Goal: Navigation & Orientation: Find specific page/section

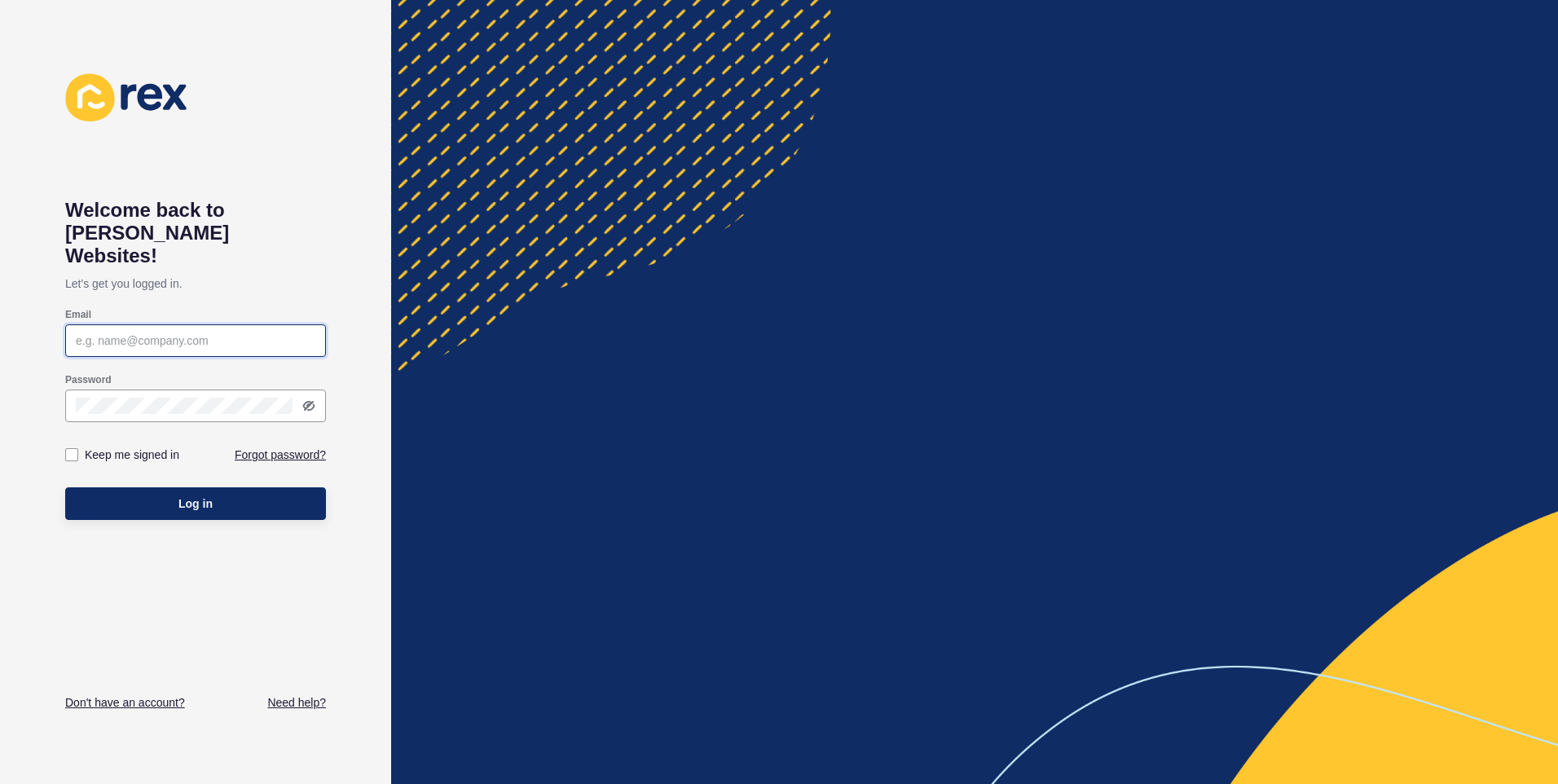
click at [185, 332] on input "Email" at bounding box center [195, 340] width 239 height 16
paste input "[PERSON_NAME][EMAIL_ADDRESS][DOMAIN_NAME]"
type input "[PERSON_NAME][EMAIL_ADDRESS][DOMAIN_NAME]"
click at [142, 390] on div at bounding box center [195, 406] width 261 height 33
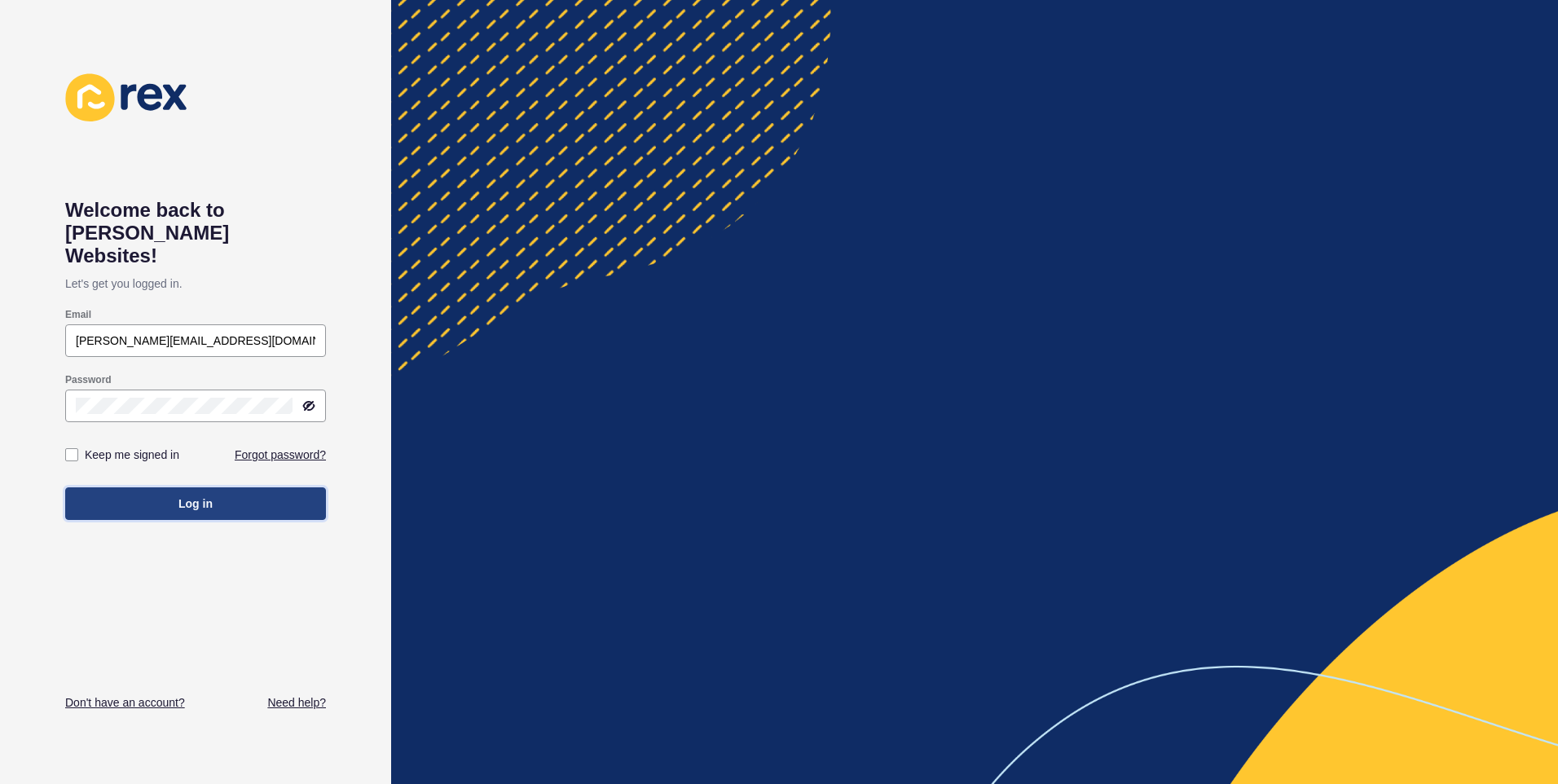
click at [119, 487] on button "Log in" at bounding box center [195, 504] width 261 height 33
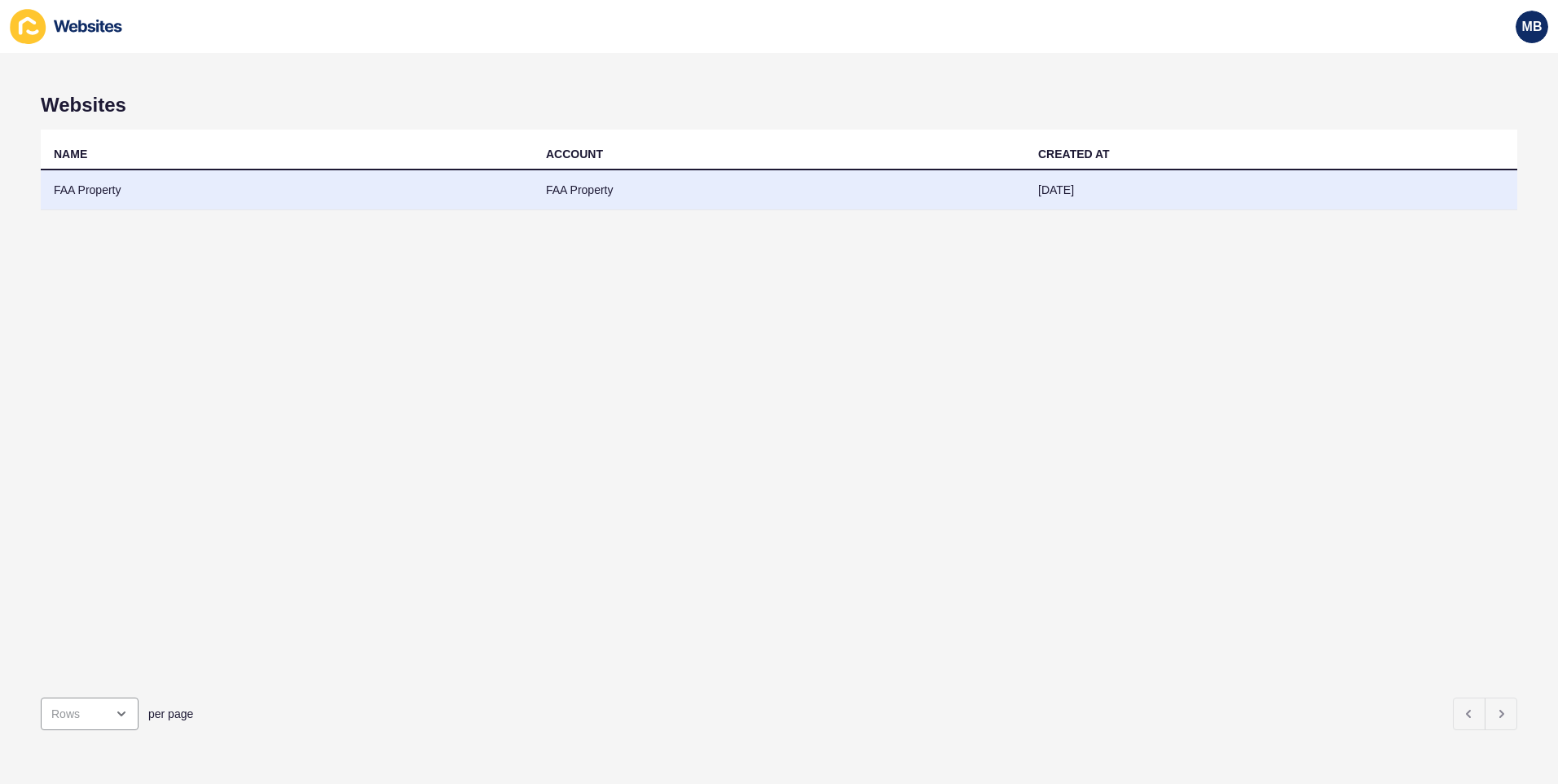
click at [112, 189] on td "FAA Property" at bounding box center [287, 191] width 492 height 40
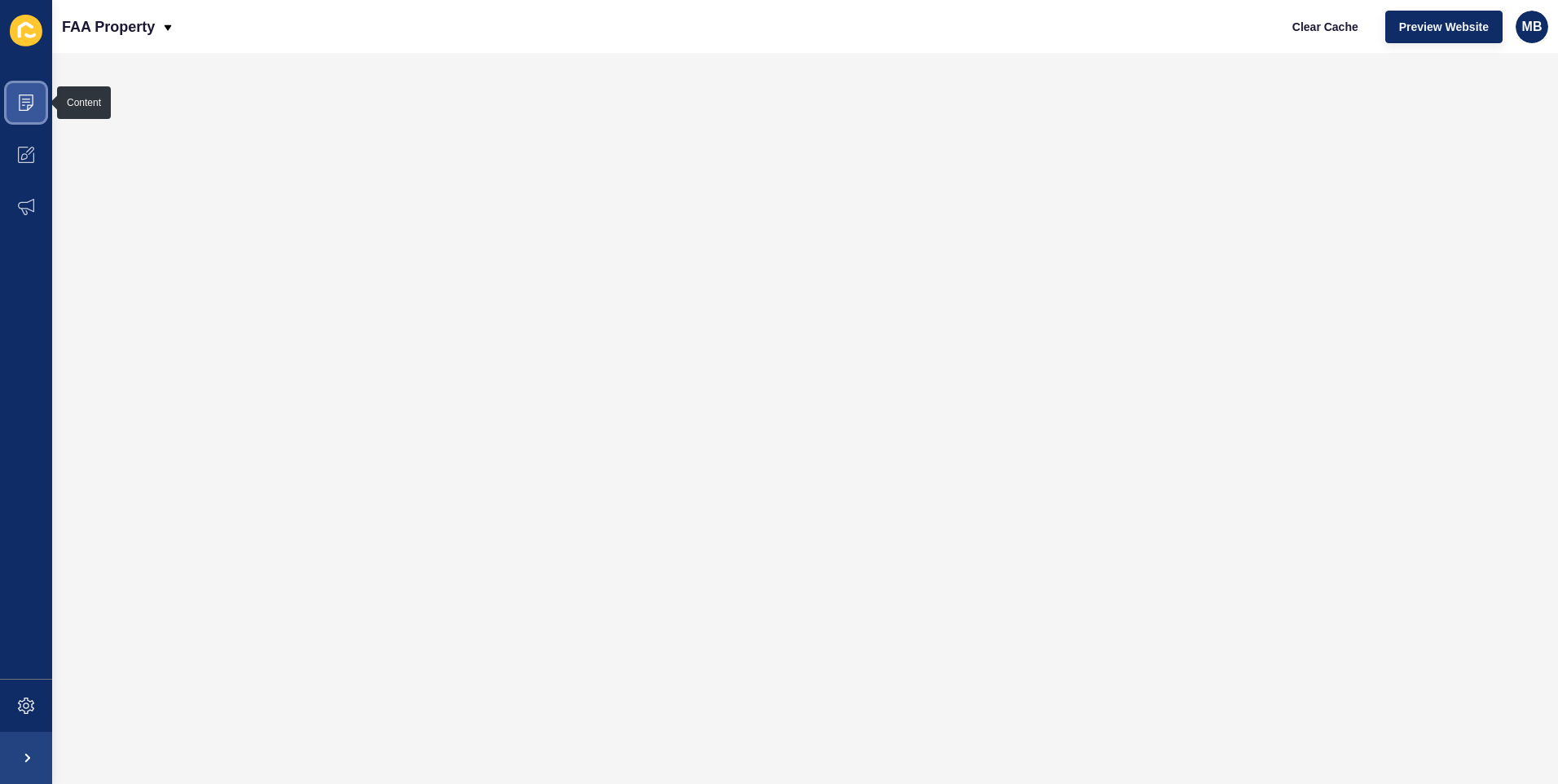
click at [41, 102] on span at bounding box center [26, 102] width 52 height 52
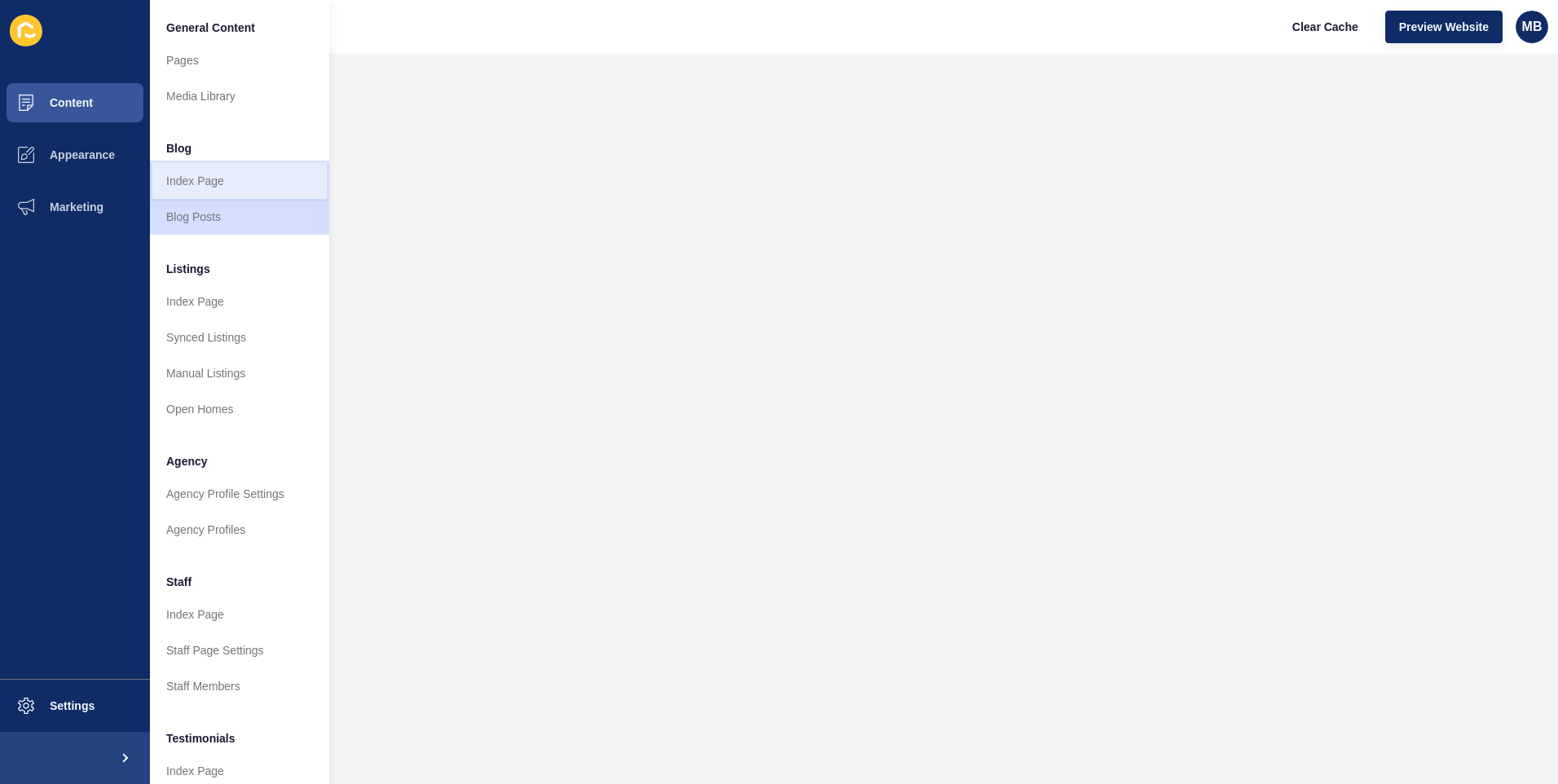
click at [216, 180] on link "Index Page" at bounding box center [239, 180] width 179 height 36
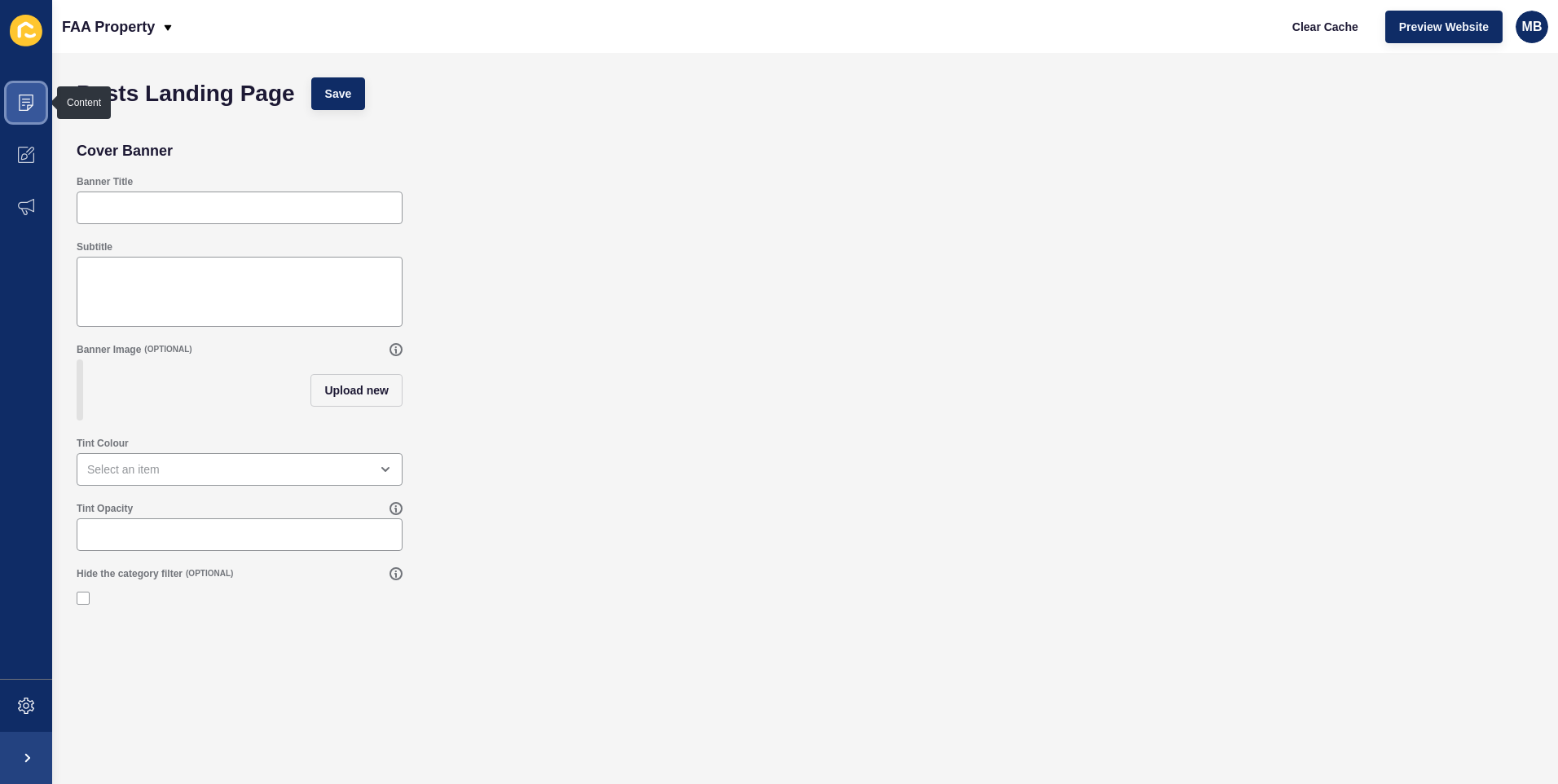
click at [29, 103] on icon at bounding box center [26, 103] width 16 height 16
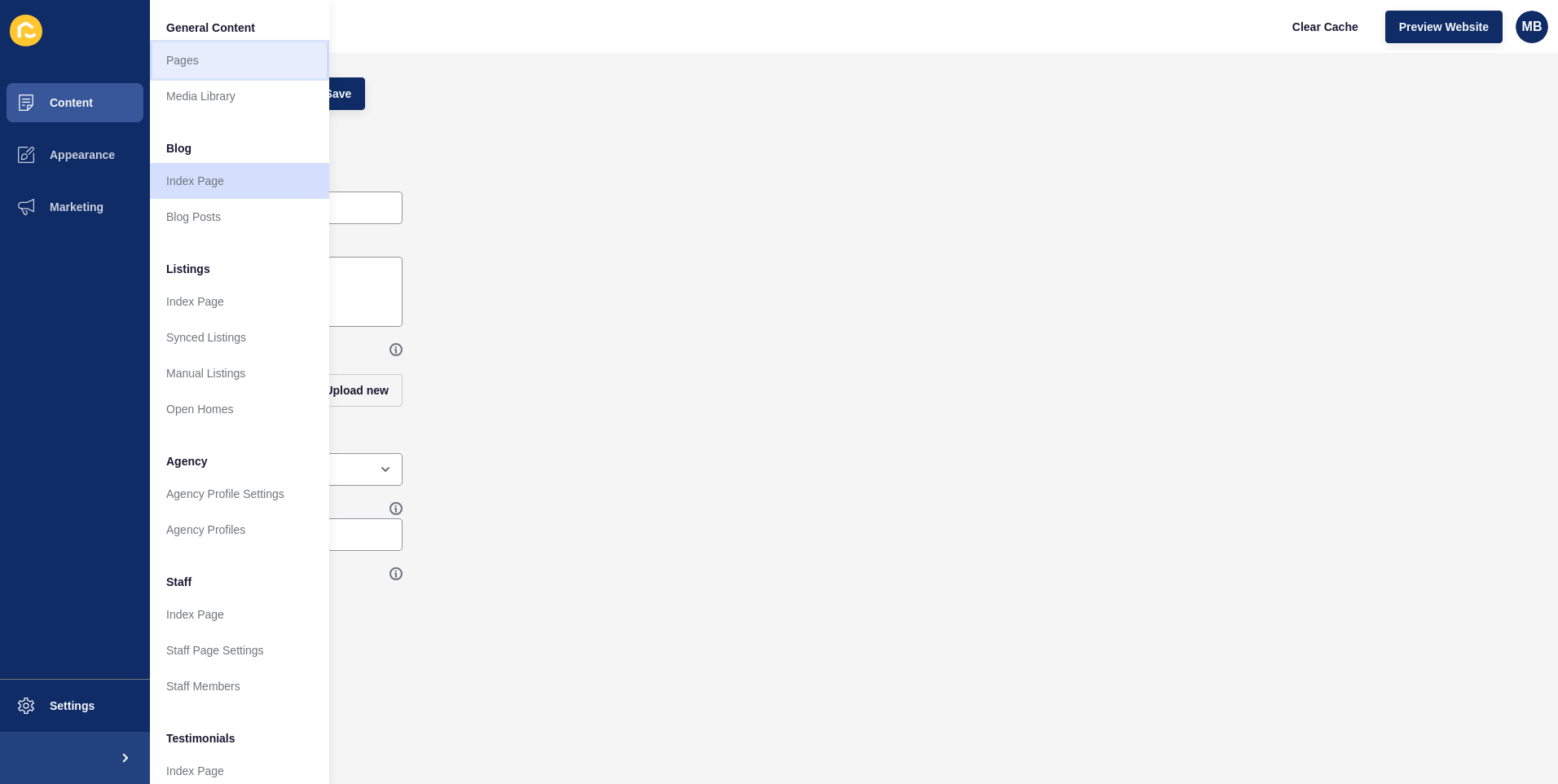
click at [183, 60] on link "Pages" at bounding box center [239, 59] width 179 height 36
